Goal: Task Accomplishment & Management: Use online tool/utility

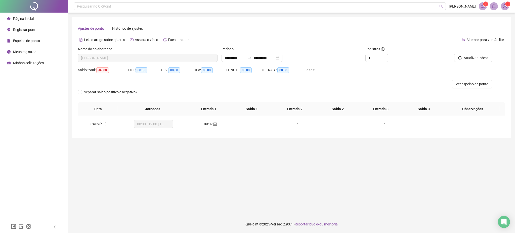
click at [33, 31] on span "Registrar ponto" at bounding box center [25, 30] width 24 height 4
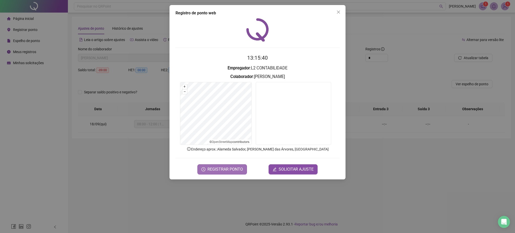
click at [229, 170] on span "REGISTRAR PONTO" at bounding box center [225, 169] width 35 height 6
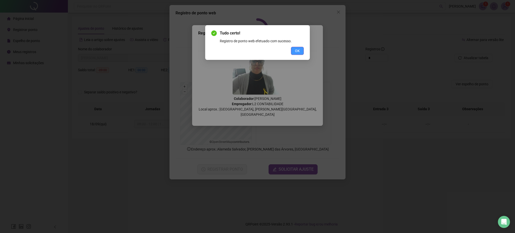
click at [301, 48] on button "OK" at bounding box center [297, 51] width 13 height 8
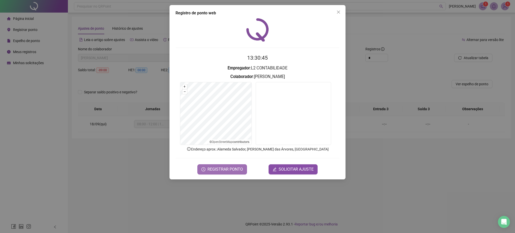
click at [210, 168] on span "REGISTRAR PONTO" at bounding box center [225, 169] width 35 height 6
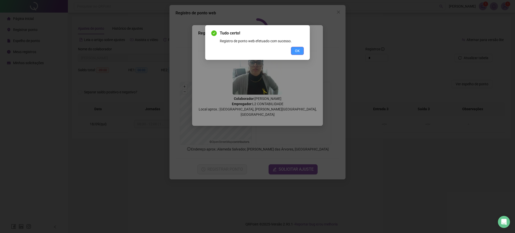
click at [298, 49] on span "OK" at bounding box center [297, 51] width 5 height 6
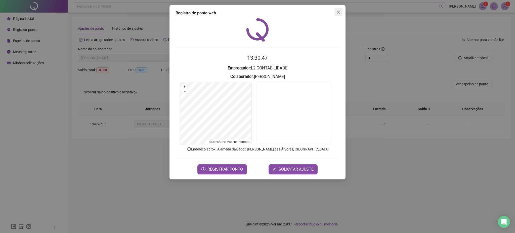
click at [341, 11] on span "Close" at bounding box center [339, 12] width 8 height 4
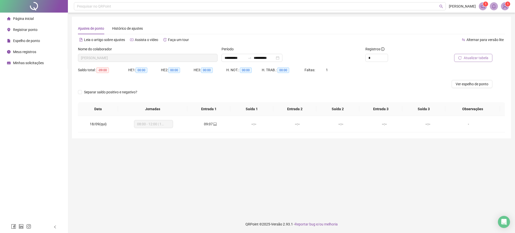
click at [481, 55] on button "Atualizar tabela" at bounding box center [473, 58] width 38 height 8
